Goal: Task Accomplishment & Management: Manage account settings

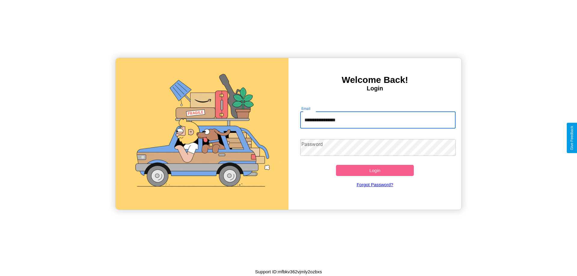
type input "**********"
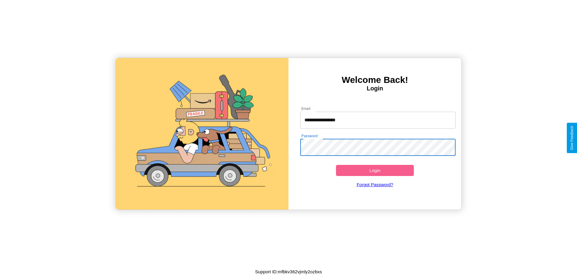
click at [375, 170] on button "Login" at bounding box center [375, 170] width 78 height 11
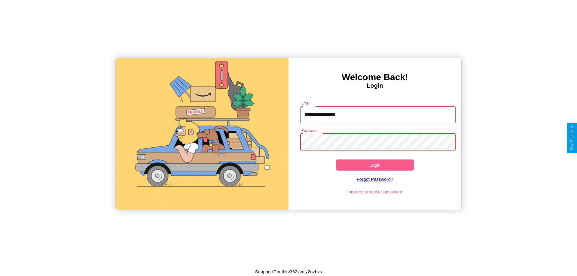
click at [375, 165] on button "Login" at bounding box center [375, 165] width 78 height 11
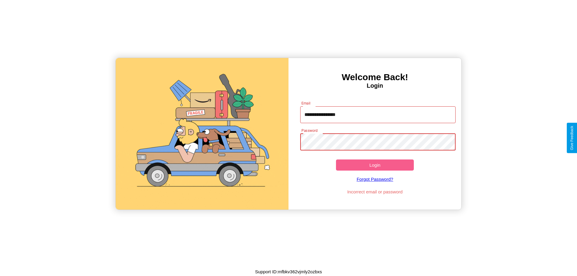
click at [375, 165] on button "Login" at bounding box center [375, 165] width 78 height 11
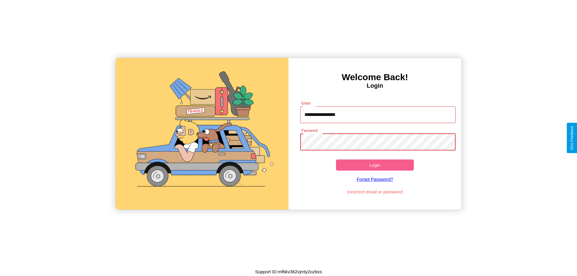
click at [375, 165] on button "Login" at bounding box center [375, 165] width 78 height 11
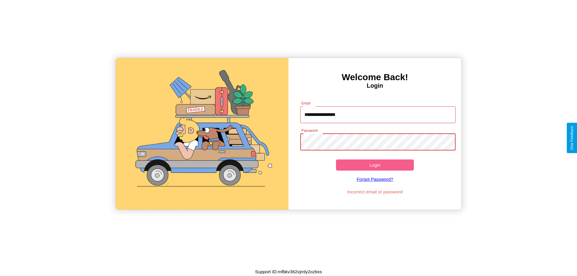
click at [375, 165] on button "Login" at bounding box center [375, 165] width 78 height 11
